Goal: Book appointment/travel/reservation

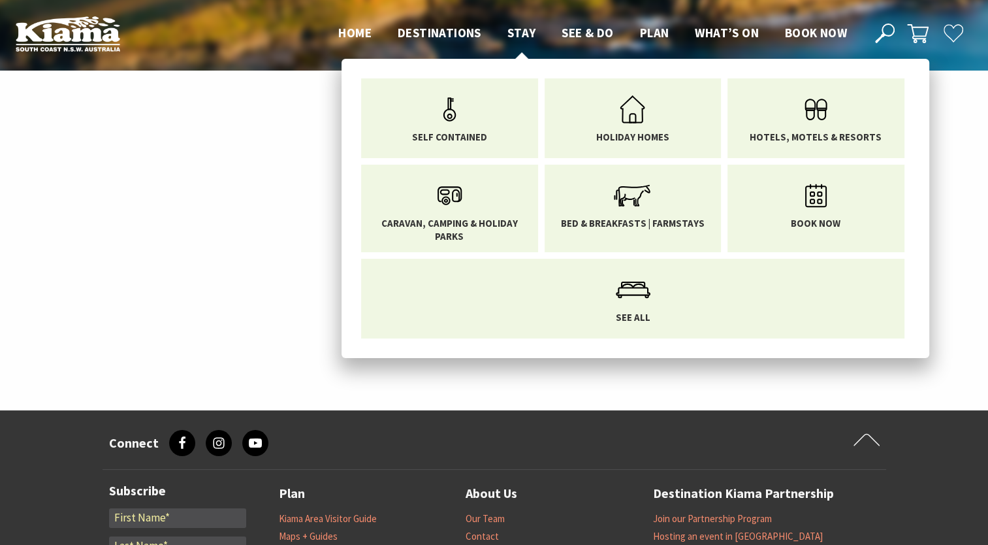
click at [523, 31] on span "Stay" at bounding box center [522, 33] width 29 height 16
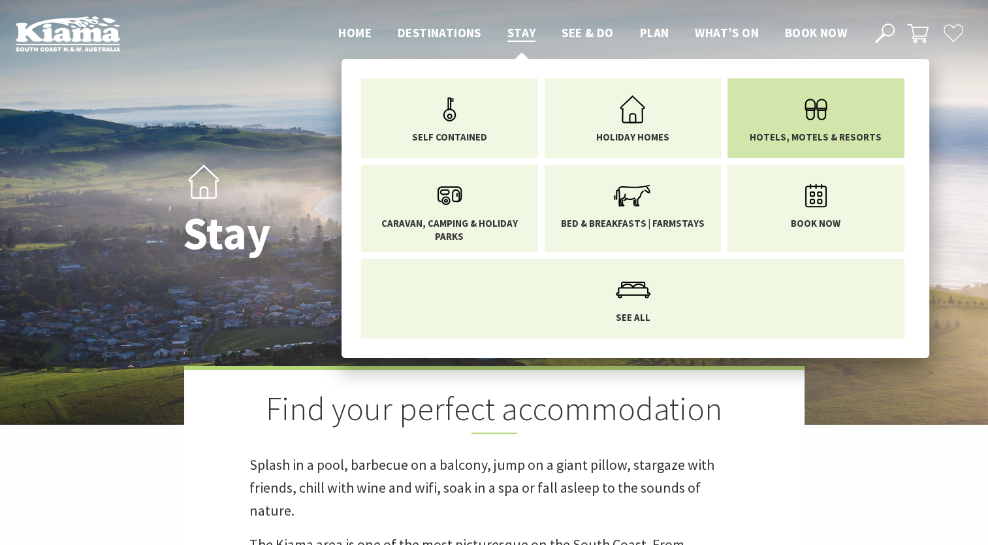
click at [789, 132] on span "Hotels, Motels & Resorts" at bounding box center [816, 137] width 132 height 13
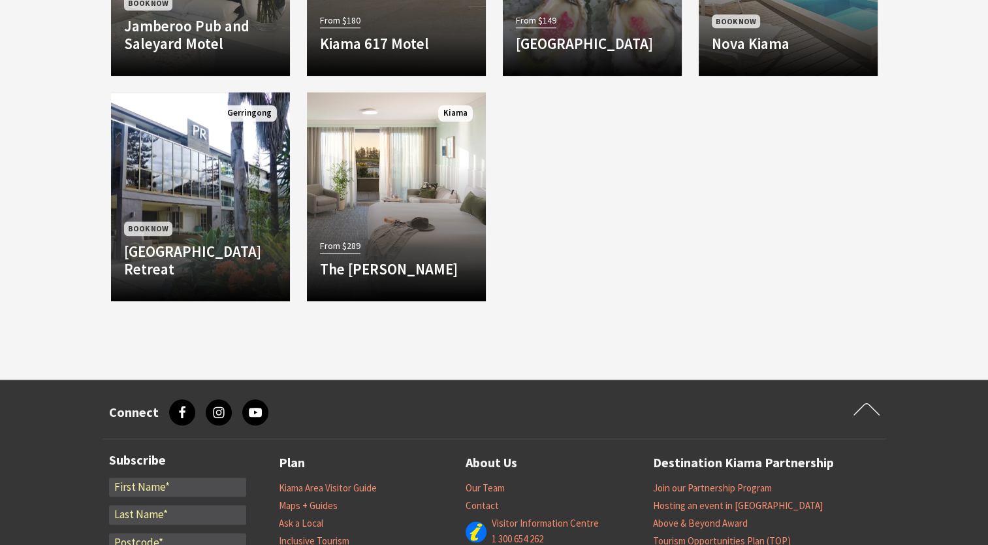
scroll to position [1257, 0]
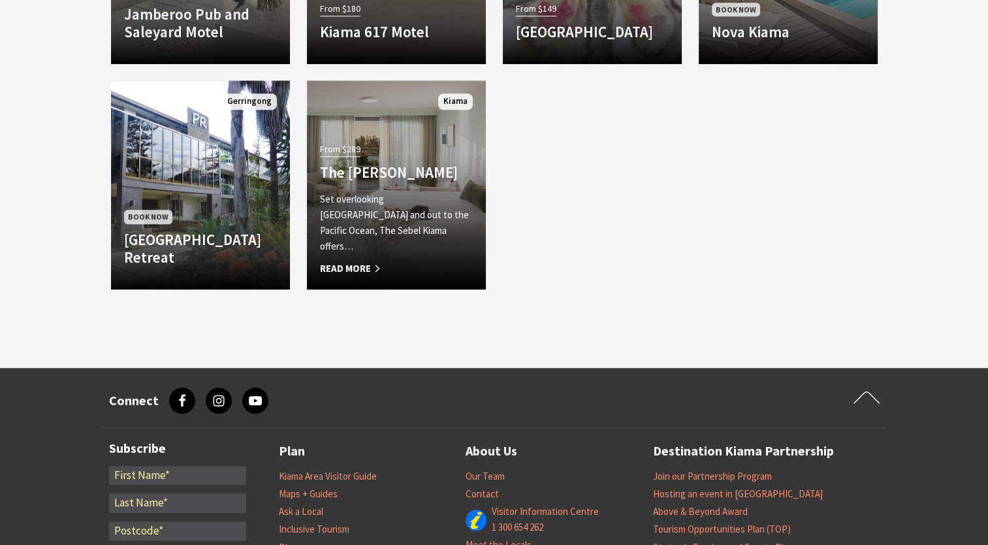
click at [355, 251] on p "Set overlooking [GEOGRAPHIC_DATA] and out to the Pacific Ocean, The Sebel Kiama…" at bounding box center [396, 222] width 153 height 63
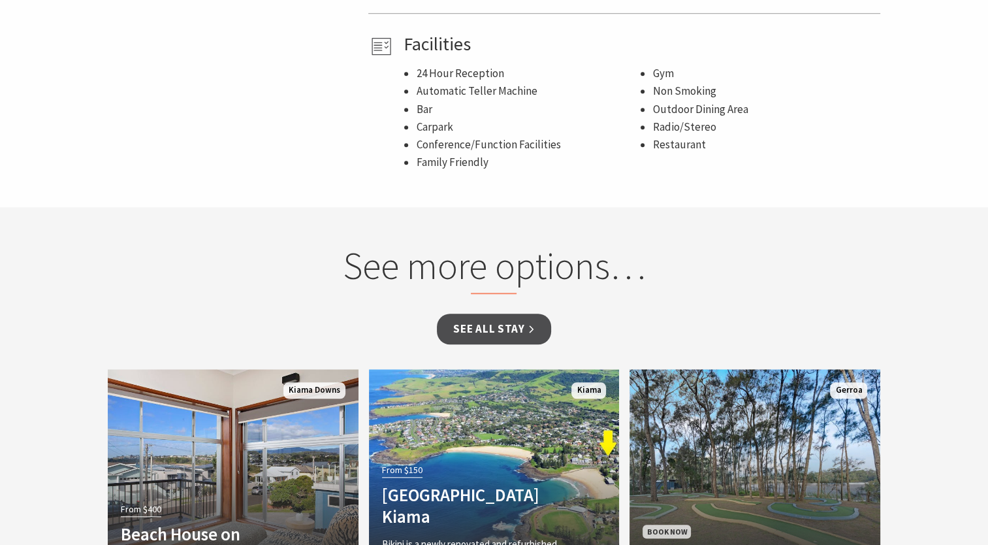
scroll to position [833, 0]
